Goal: Information Seeking & Learning: Check status

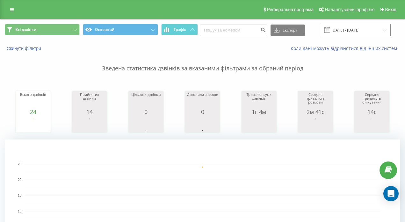
click at [343, 29] on input "[DATE] - [DATE]" at bounding box center [356, 30] width 70 height 12
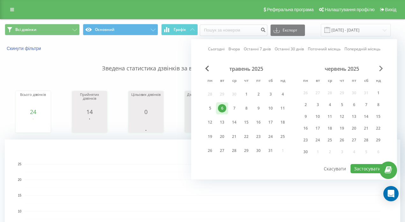
click at [380, 67] on span "Next Month" at bounding box center [381, 69] width 4 height 6
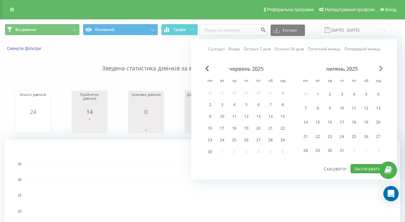
click at [380, 67] on span "Next Month" at bounding box center [381, 69] width 4 height 6
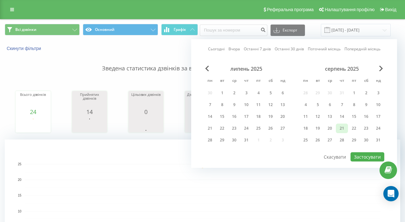
click at [340, 129] on div "21" at bounding box center [341, 128] width 8 height 8
click at [371, 159] on button "Застосувати" at bounding box center [367, 156] width 34 height 9
type input "[DATE] - [DATE]"
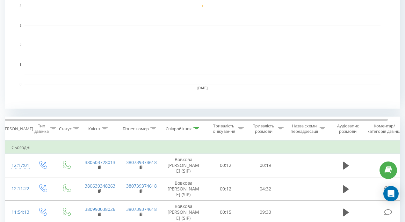
scroll to position [244, 0]
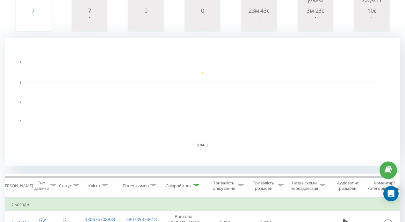
scroll to position [315, 0]
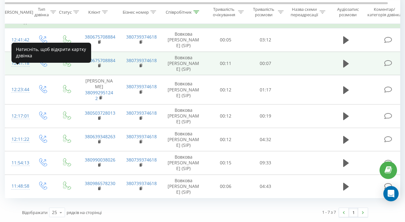
click at [19, 57] on div "12:41:18" at bounding box center [17, 63] width 13 height 12
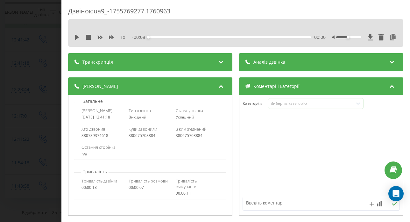
click at [302, 70] on div "Аналіз дзвінка" at bounding box center [321, 62] width 164 height 18
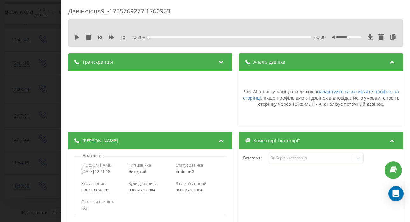
type input "38"
click at [44, 91] on div "Дзвінок : ua9_-1755769277.1760963 1 x - 00:08 00:00 00:00 Транскрипція Для AI-а…" at bounding box center [205, 111] width 410 height 222
